Goal: Information Seeking & Learning: Learn about a topic

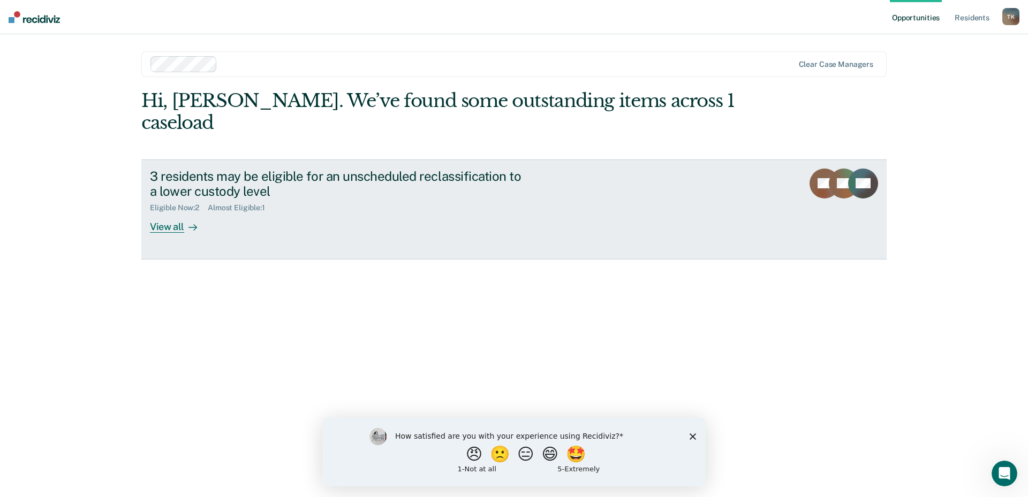
click at [170, 213] on div "View all" at bounding box center [180, 223] width 60 height 21
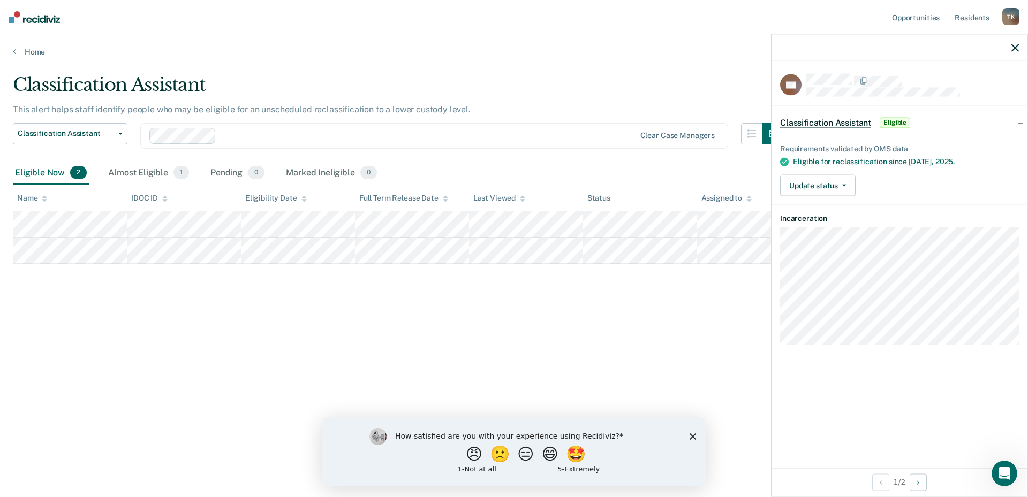
click at [638, 308] on div "Classification Assistant This alert helps staff identify people who may be elig…" at bounding box center [514, 245] width 1002 height 343
click at [472, 345] on div "Classification Assistant This alert helps staff identify people who may be elig…" at bounding box center [514, 245] width 1002 height 343
click at [922, 486] on button "Next Opportunity" at bounding box center [918, 482] width 17 height 17
click at [710, 374] on div "Classification Assistant This alert helps staff identify people who may be elig…" at bounding box center [514, 245] width 1002 height 343
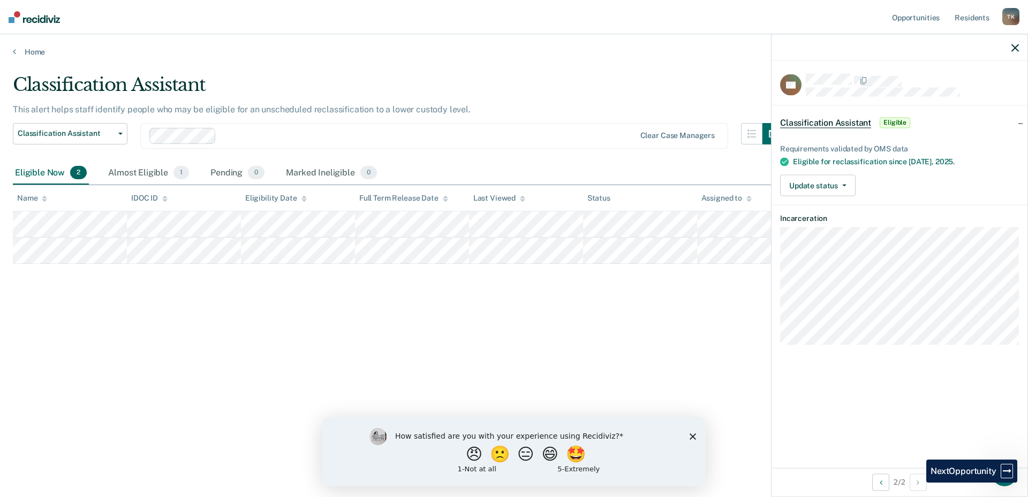
click at [1006, 48] on div at bounding box center [900, 47] width 256 height 27
click at [1020, 48] on div at bounding box center [900, 47] width 256 height 27
click at [1015, 50] on icon "button" at bounding box center [1014, 47] width 7 height 7
